Goal: Task Accomplishment & Management: Manage account settings

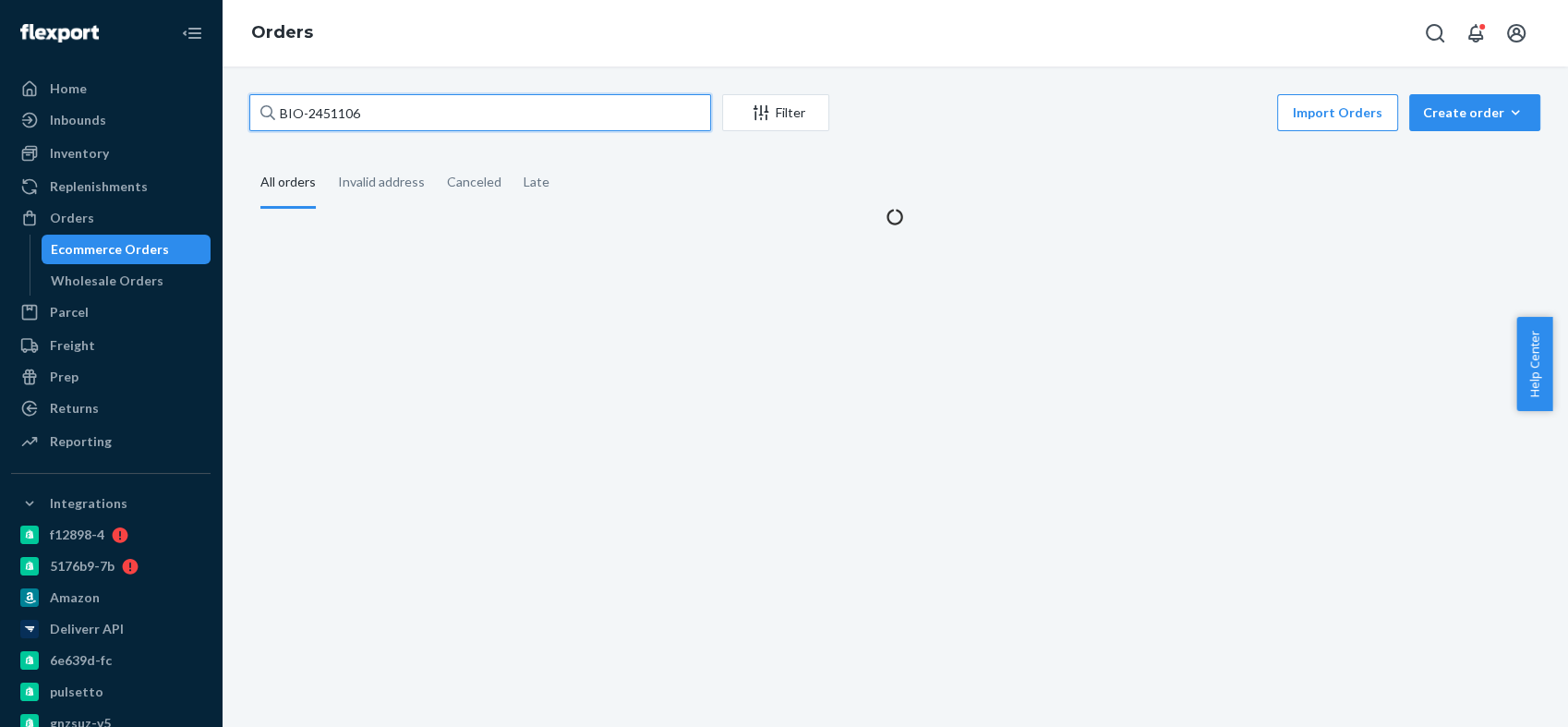
click at [344, 112] on input "BIO-2451106" at bounding box center [480, 112] width 462 height 37
paste input "524909"
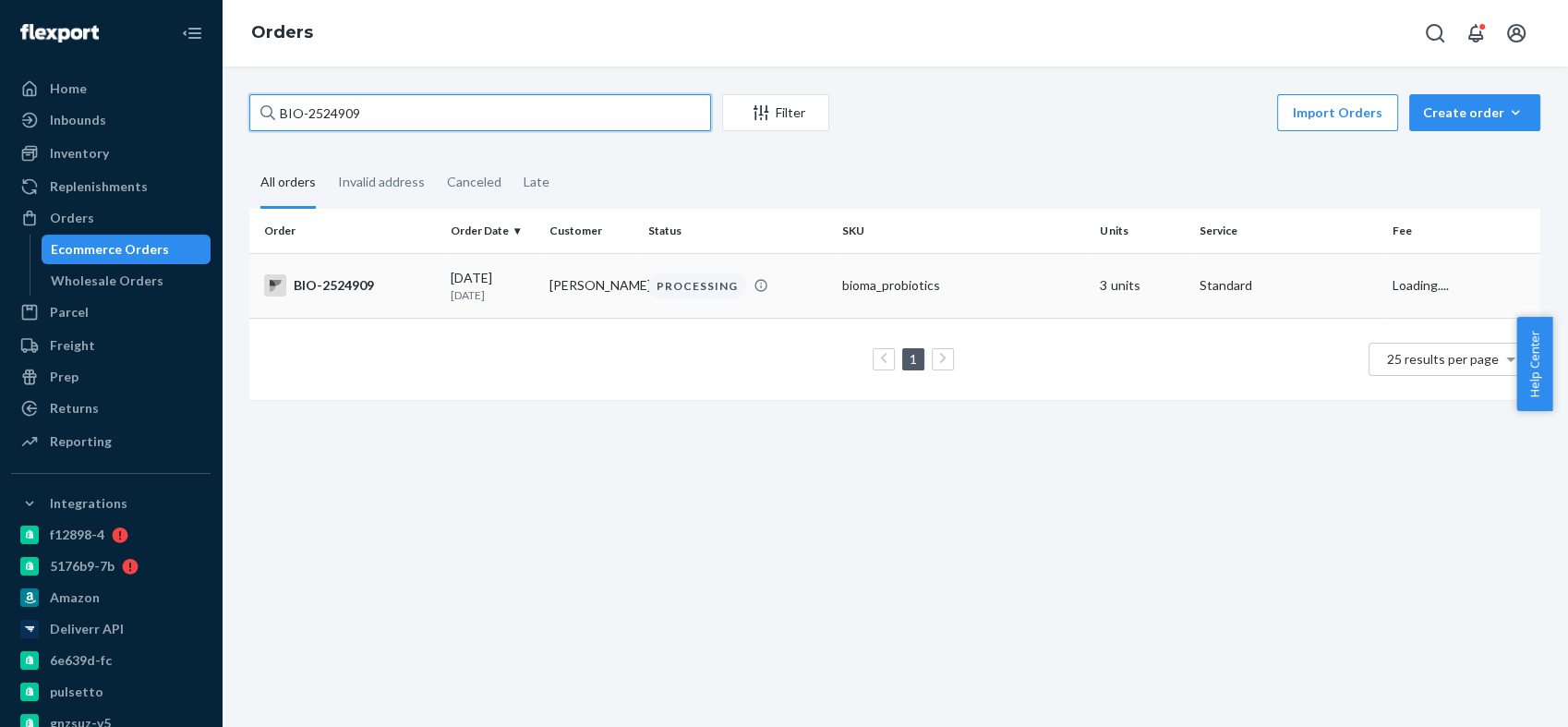
type input "BIO-2524909"
click at [334, 285] on div "BIO-2524909" at bounding box center [350, 285] width 172 height 22
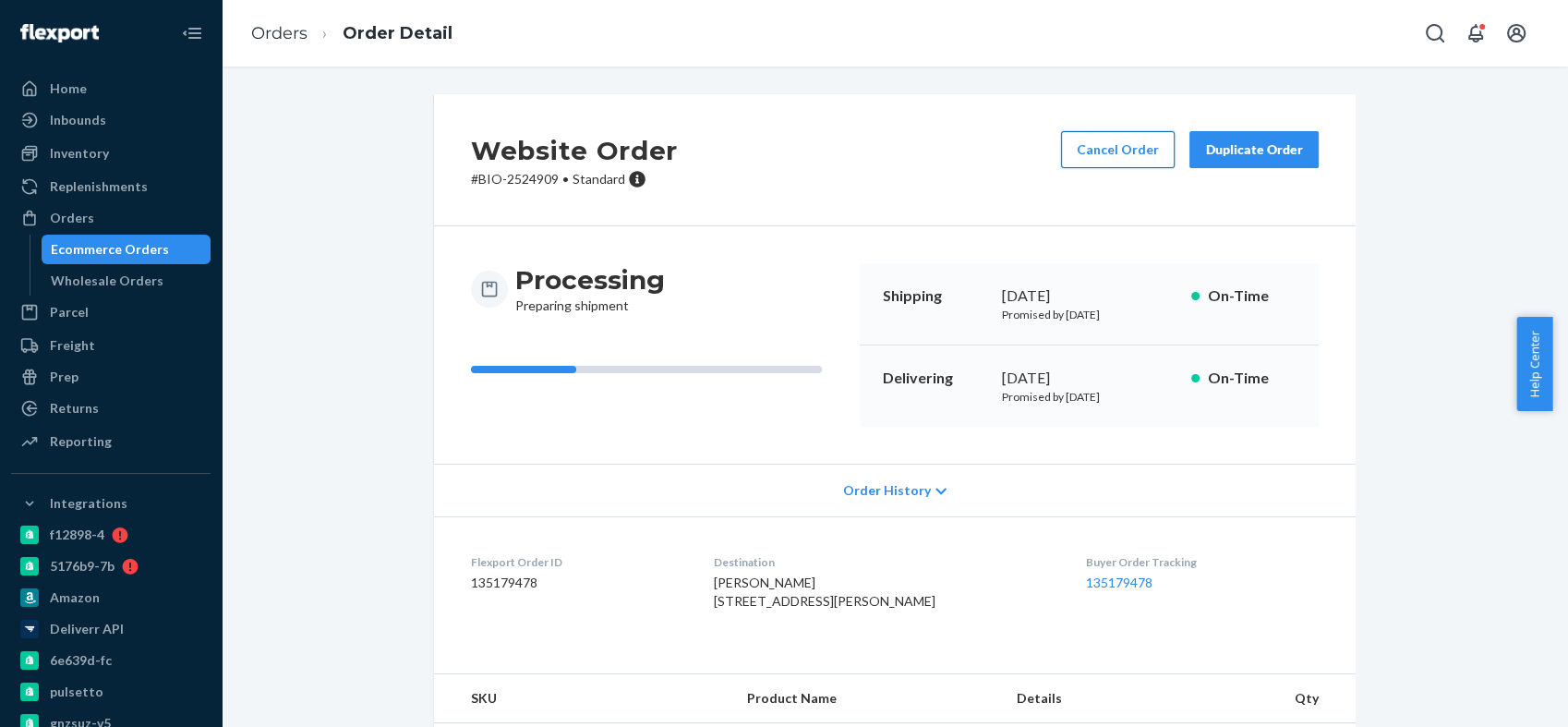
click at [1122, 158] on button "Cancel Order" at bounding box center [1117, 150] width 113 height 37
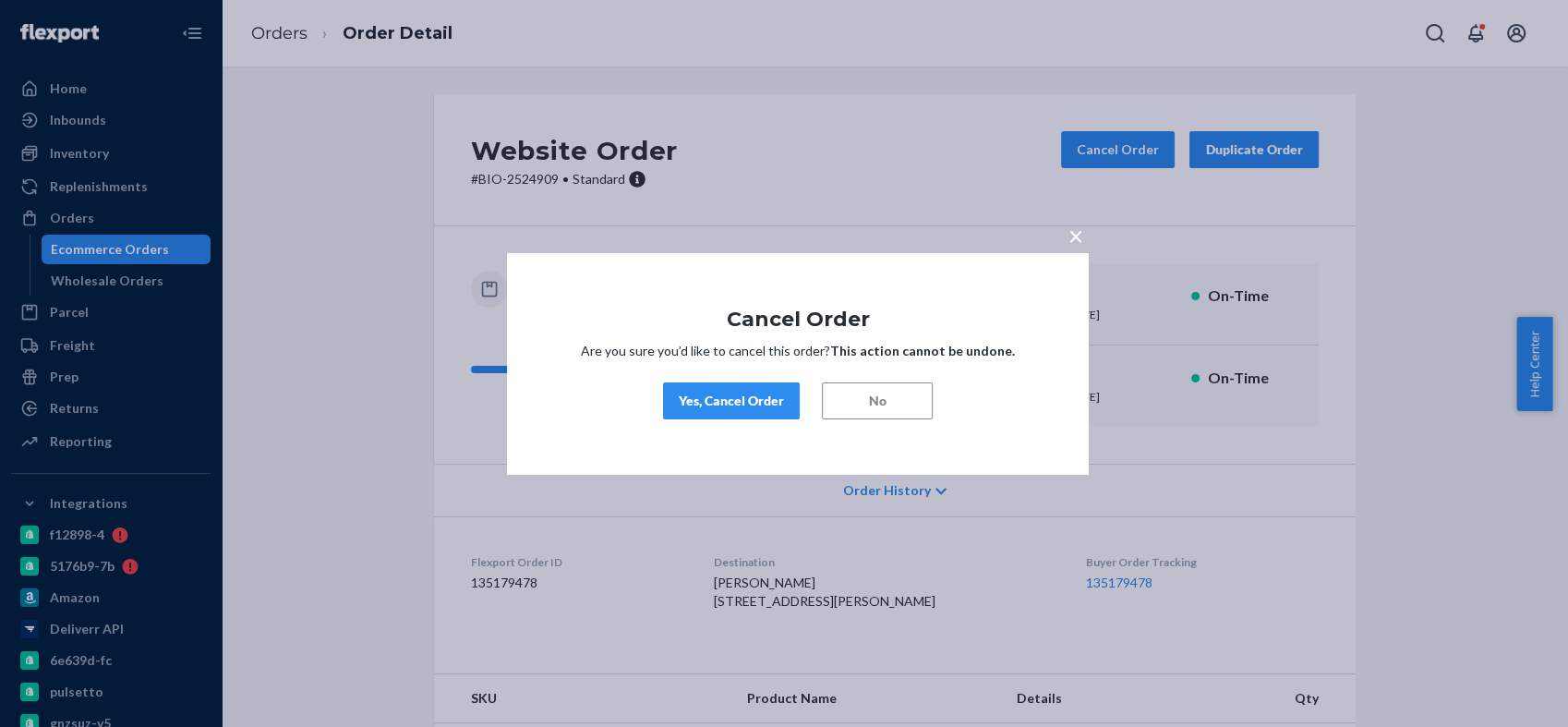
click at [752, 411] on button "Yes, Cancel Order" at bounding box center [731, 400] width 136 height 37
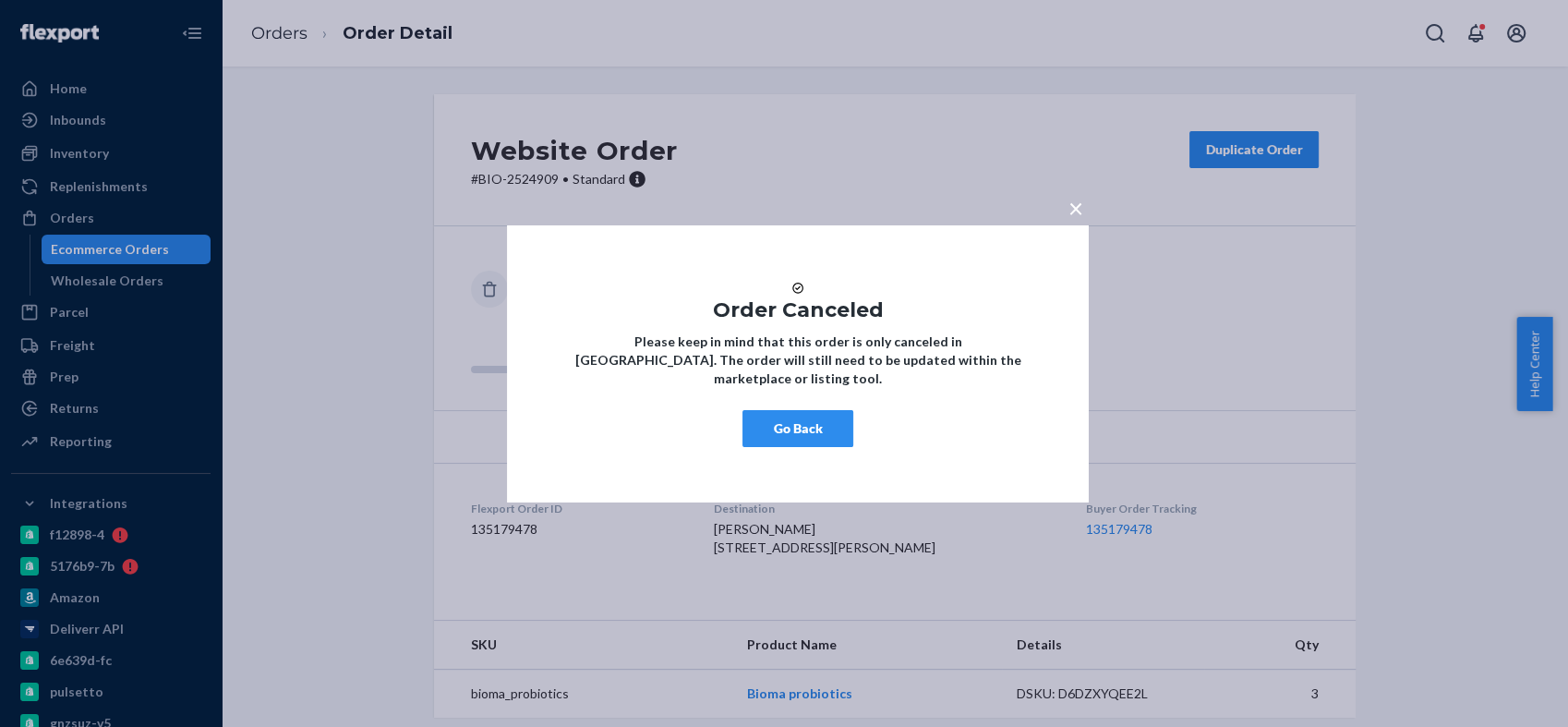
click at [1068, 197] on span "×" at bounding box center [1075, 207] width 15 height 31
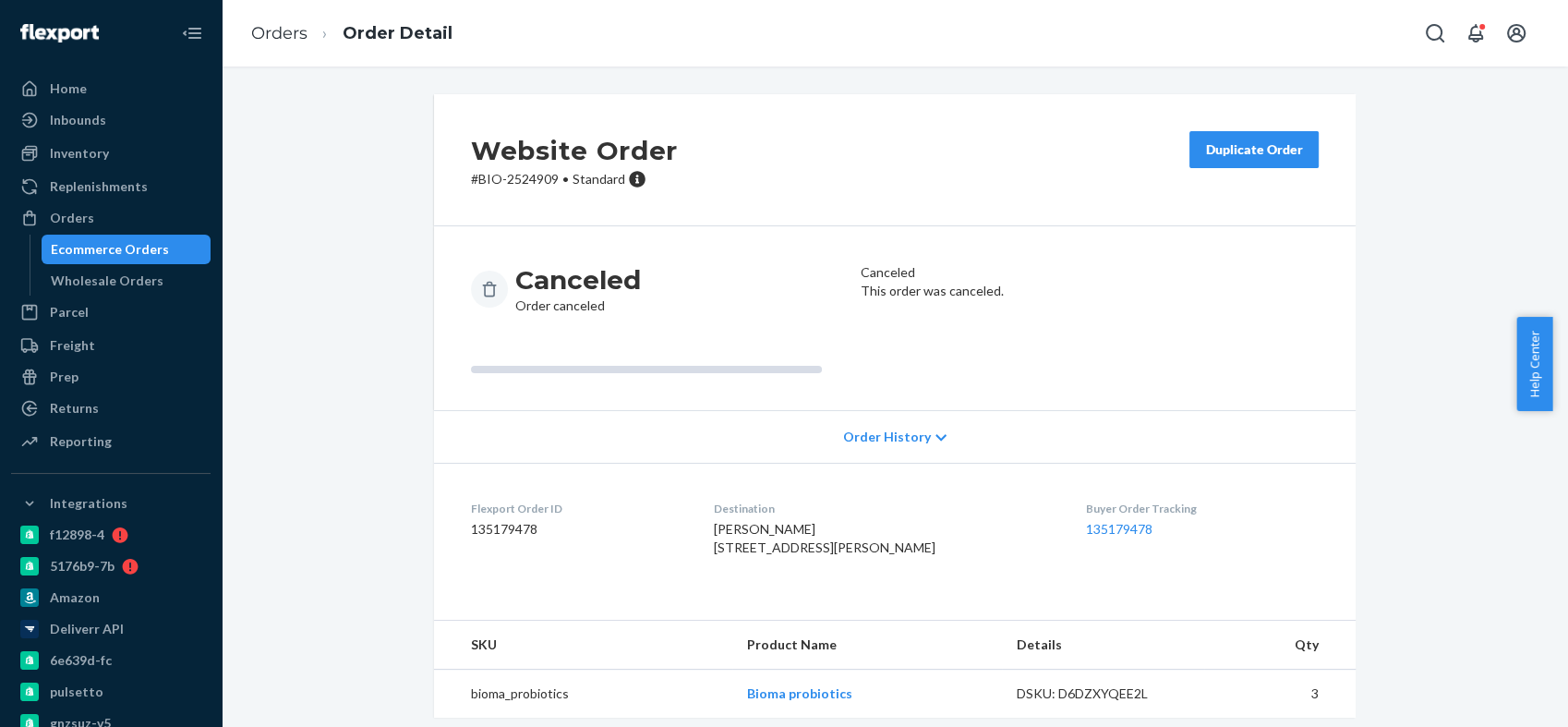
scroll to position [51, 0]
